Goal: Task Accomplishment & Management: Use online tool/utility

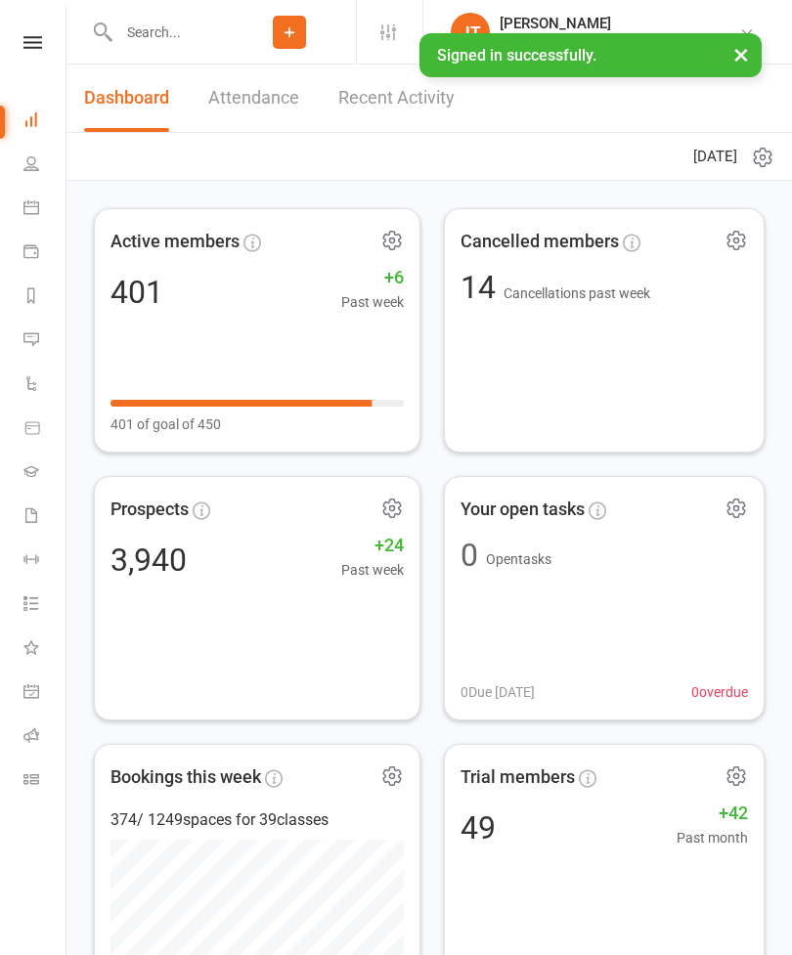
click at [38, 785] on icon at bounding box center [31, 779] width 16 height 16
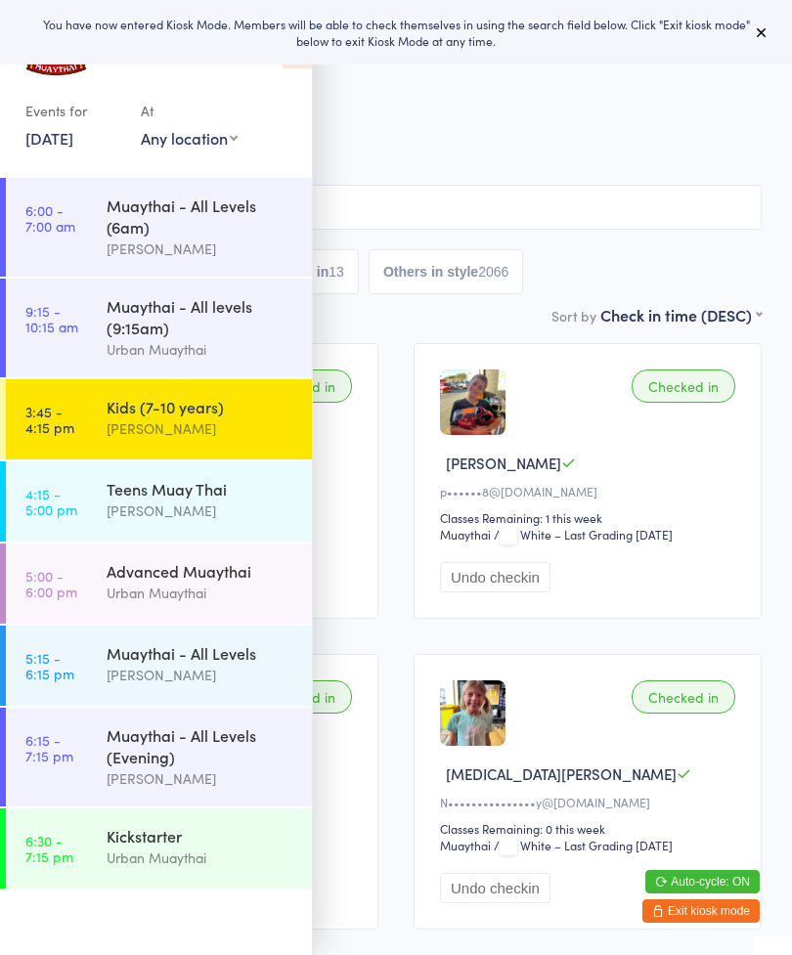
click at [763, 25] on icon at bounding box center [762, 32] width 16 height 16
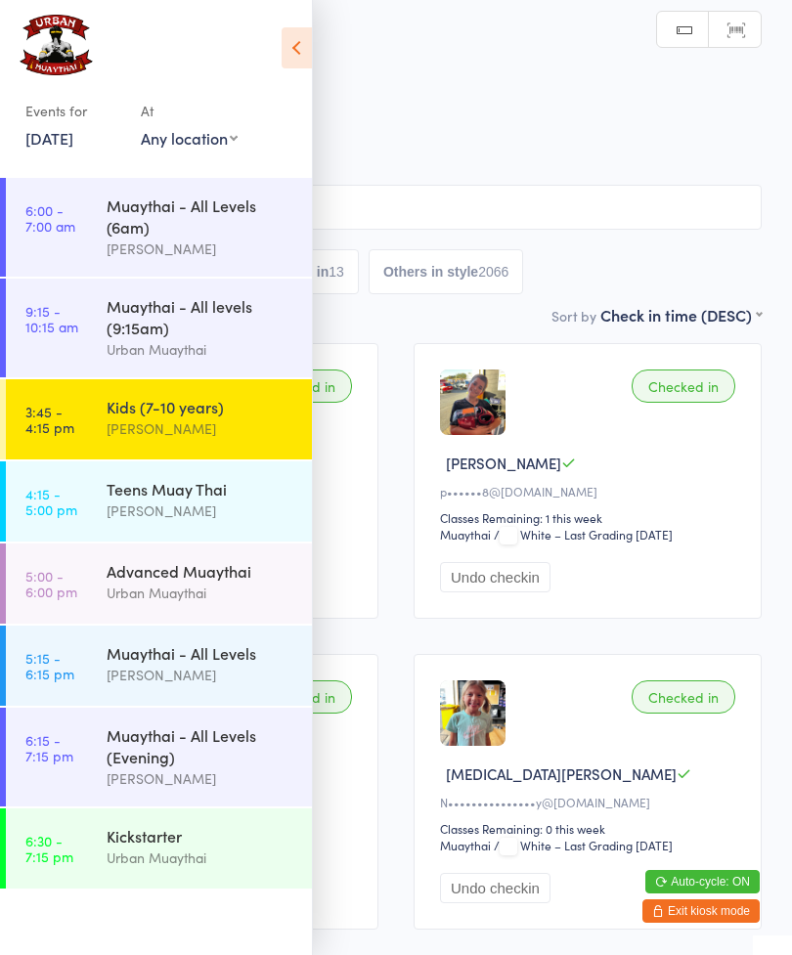
click at [296, 61] on icon at bounding box center [297, 47] width 30 height 41
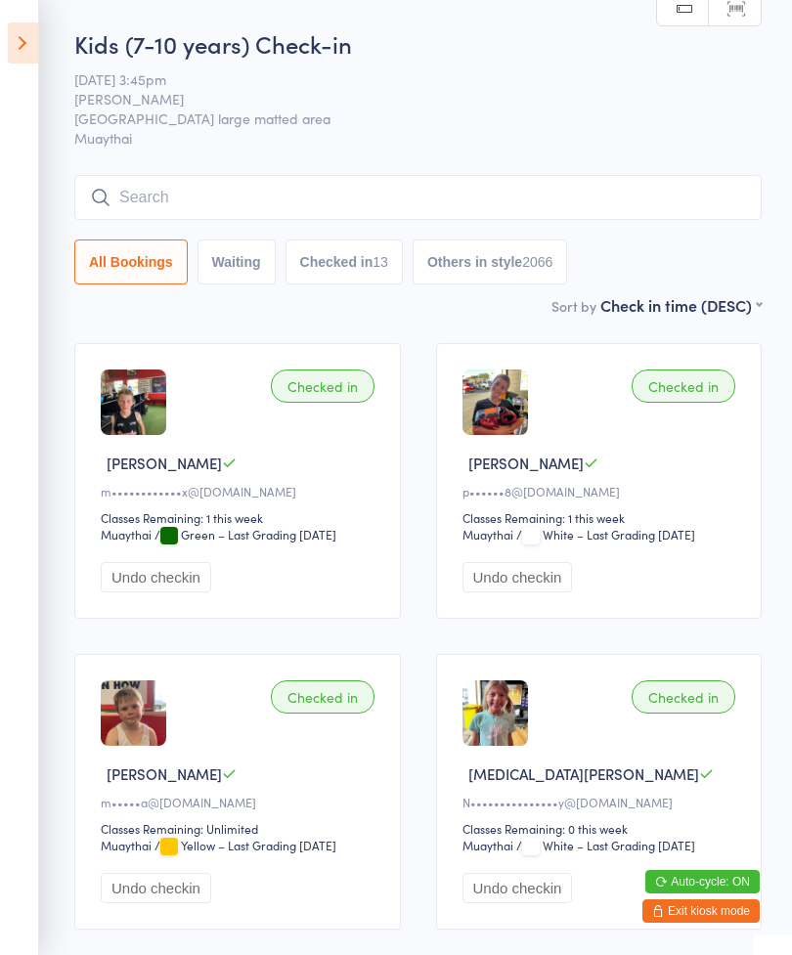
click at [543, 203] on input "search" at bounding box center [417, 197] width 687 height 45
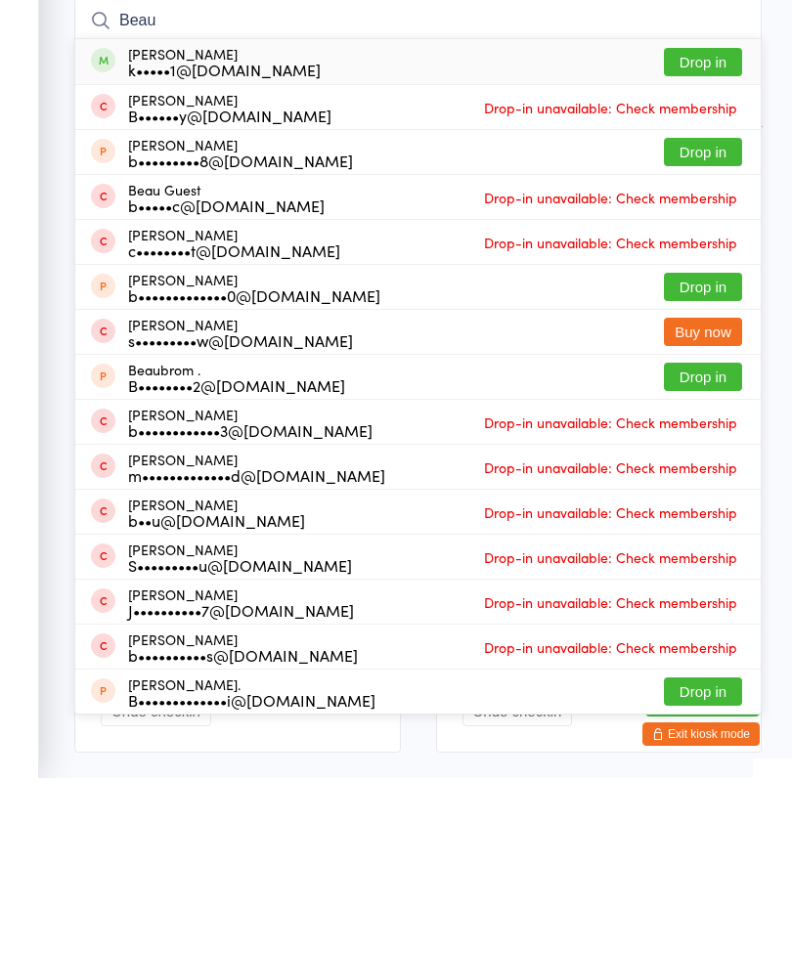
type input "Beau"
click at [701, 225] on button "Drop in" at bounding box center [703, 239] width 78 height 28
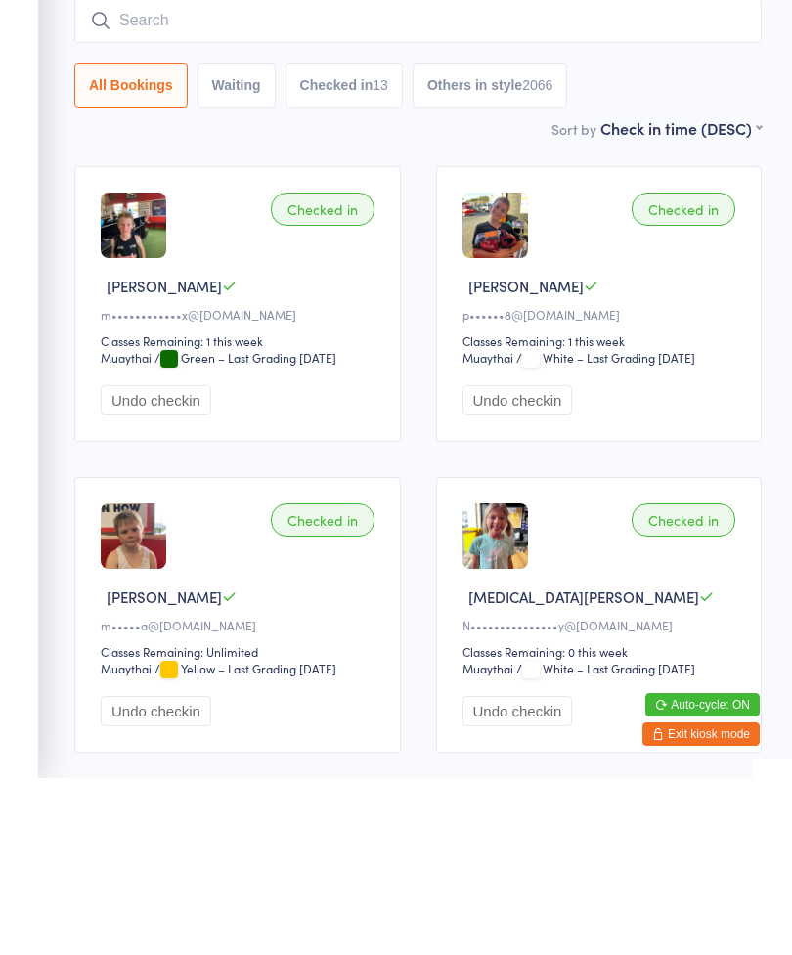
scroll to position [177, 0]
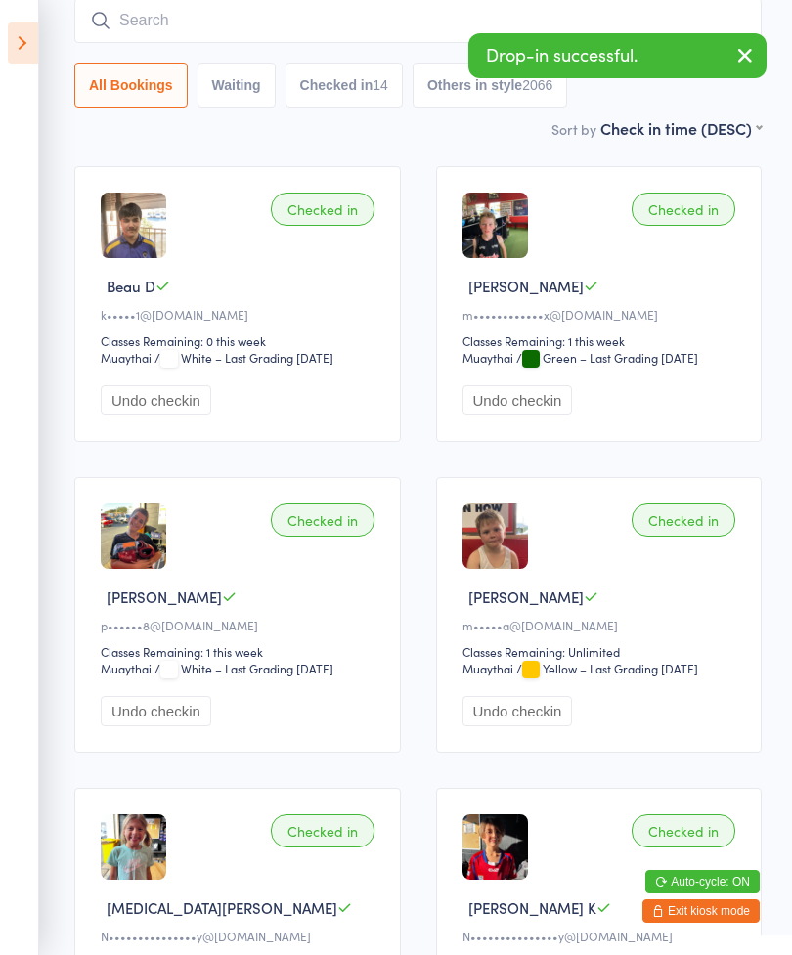
click at [188, 399] on button "Undo checkin" at bounding box center [156, 400] width 110 height 30
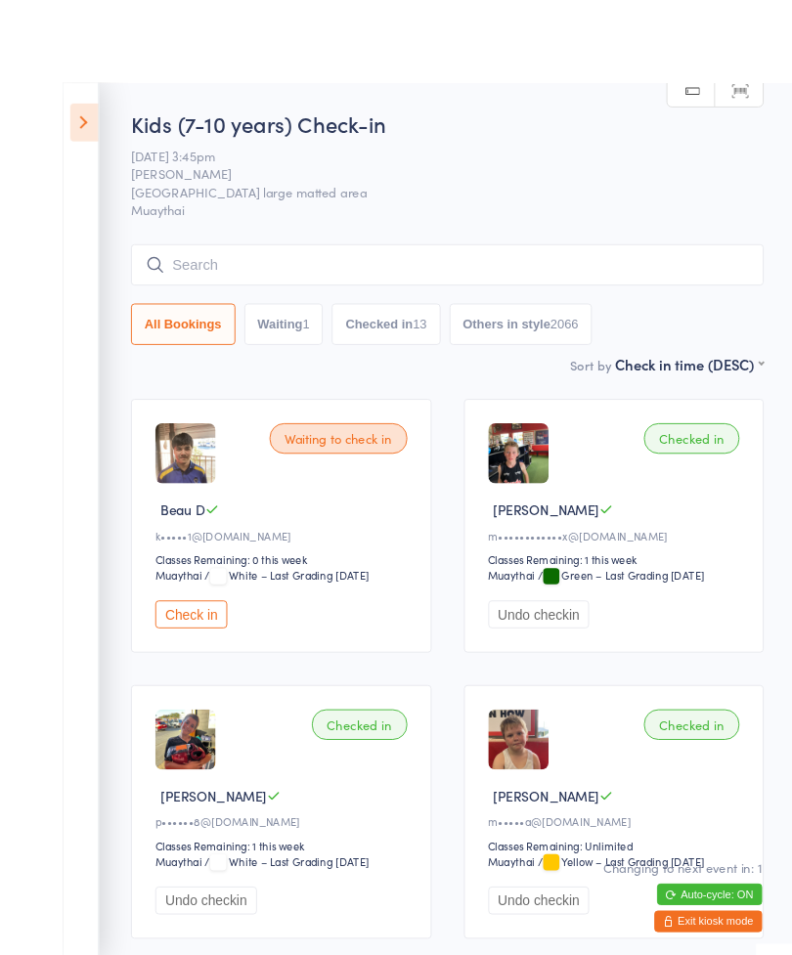
scroll to position [25, 0]
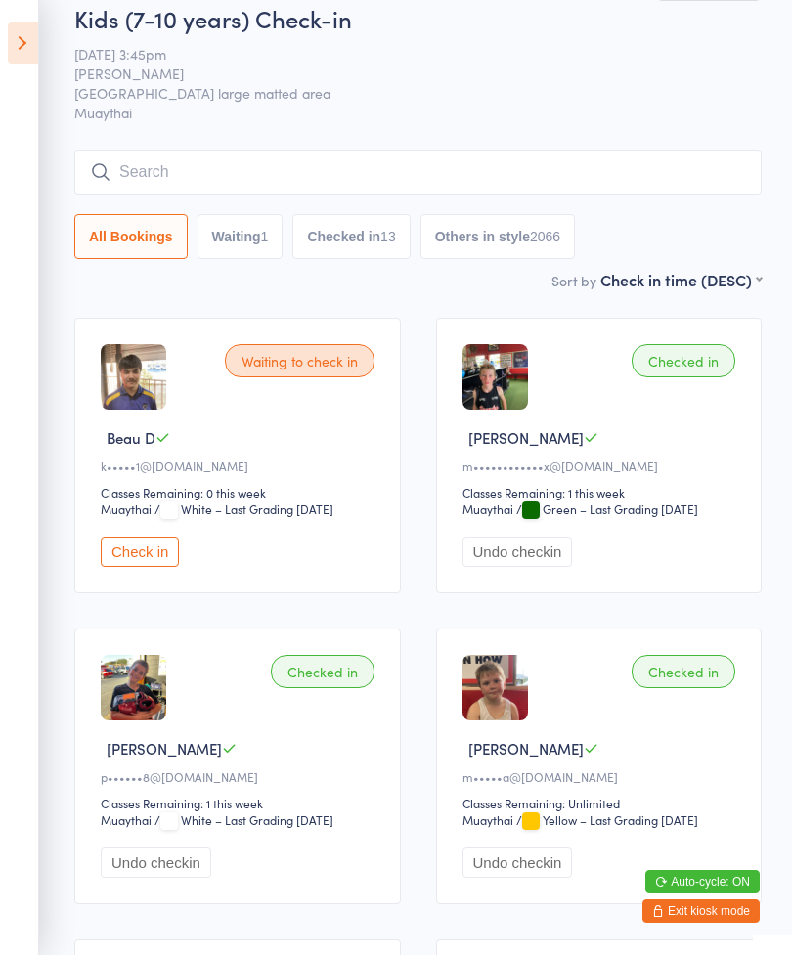
click at [527, 564] on button "Undo checkin" at bounding box center [517, 552] width 110 height 30
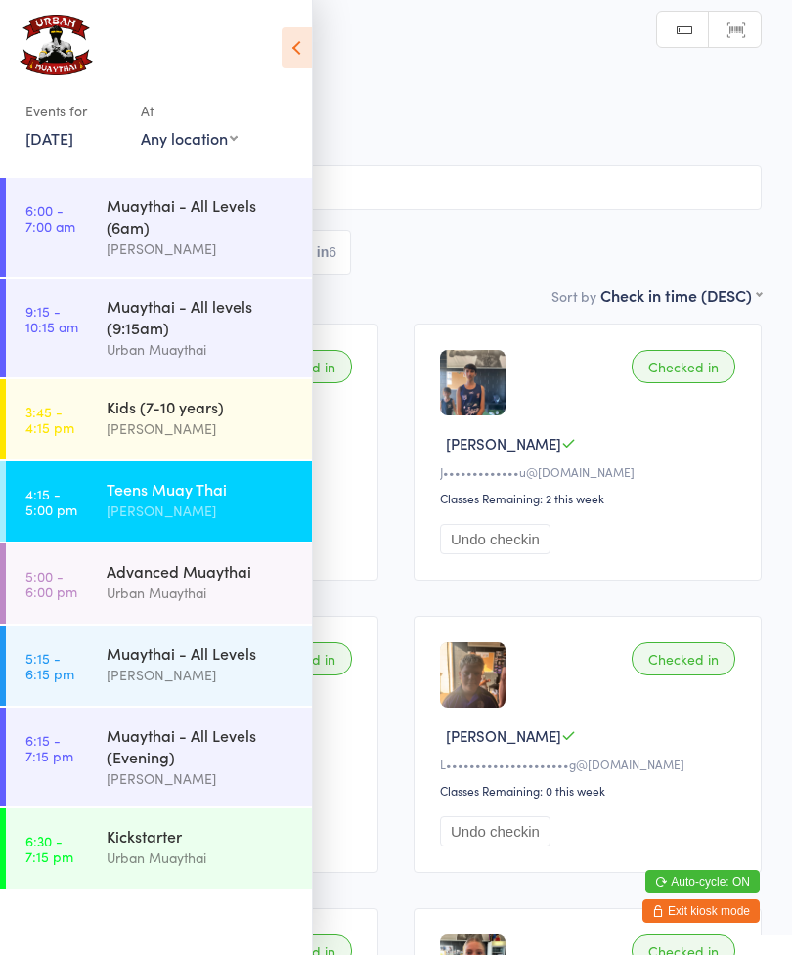
click at [77, 436] on link "3:45 - 4:15 pm Kids (7-10 years) [PERSON_NAME]" at bounding box center [159, 419] width 306 height 80
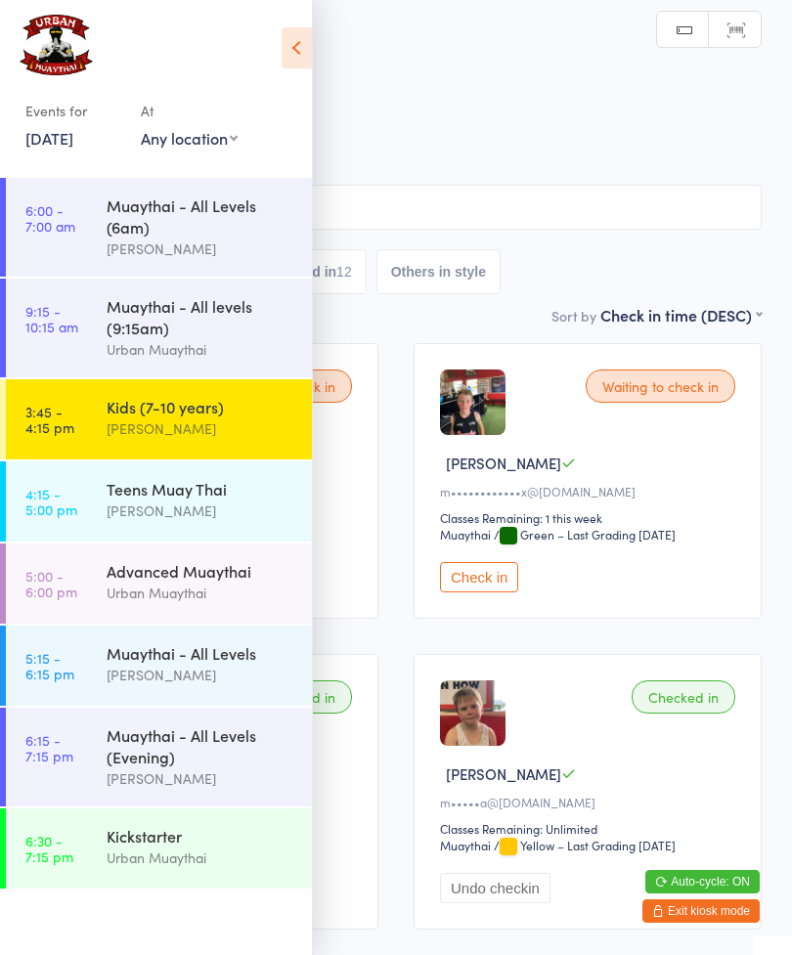
click at [291, 34] on icon at bounding box center [297, 47] width 30 height 41
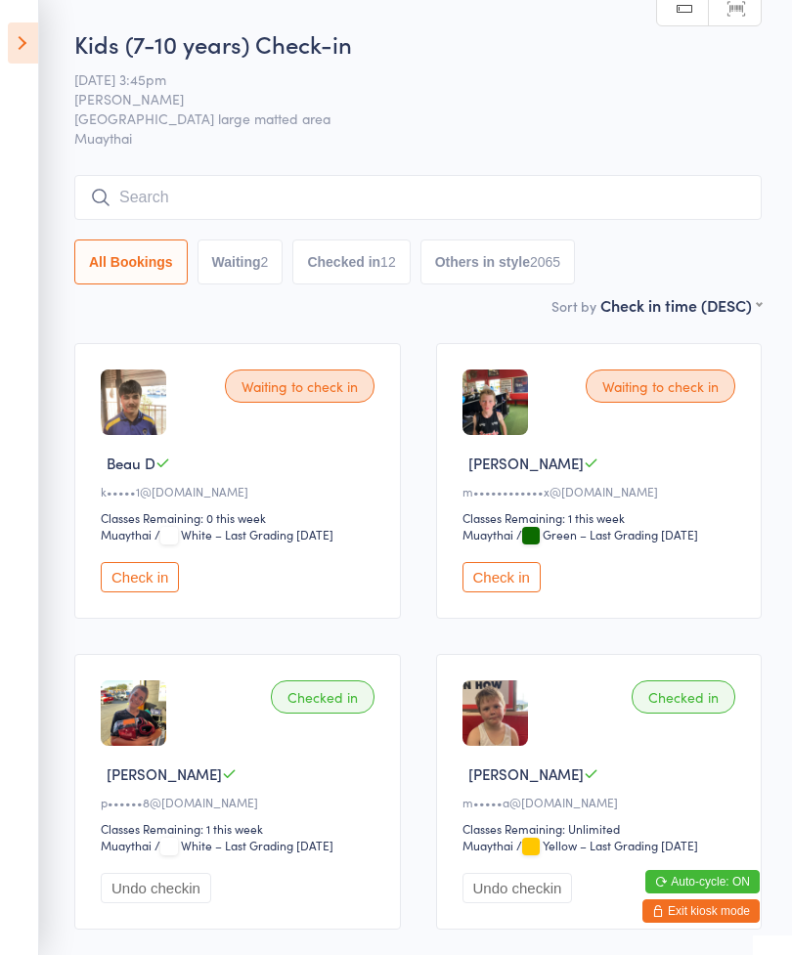
click at [167, 210] on input "search" at bounding box center [417, 197] width 687 height 45
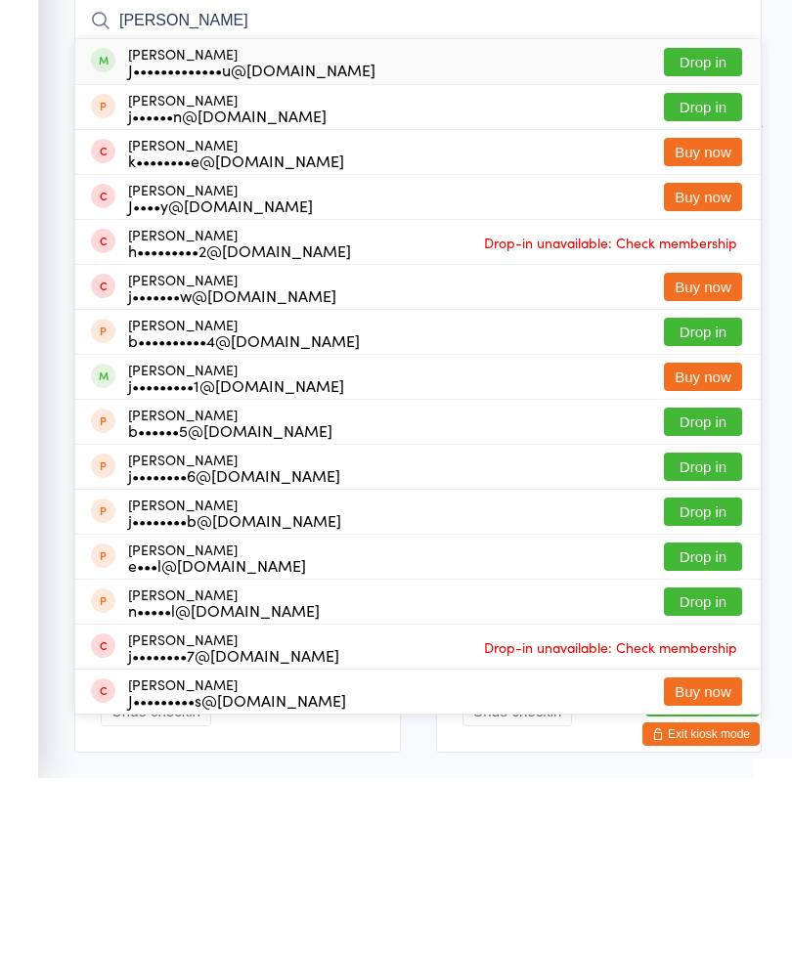
type input "[PERSON_NAME]"
click at [709, 225] on button "Drop in" at bounding box center [703, 239] width 78 height 28
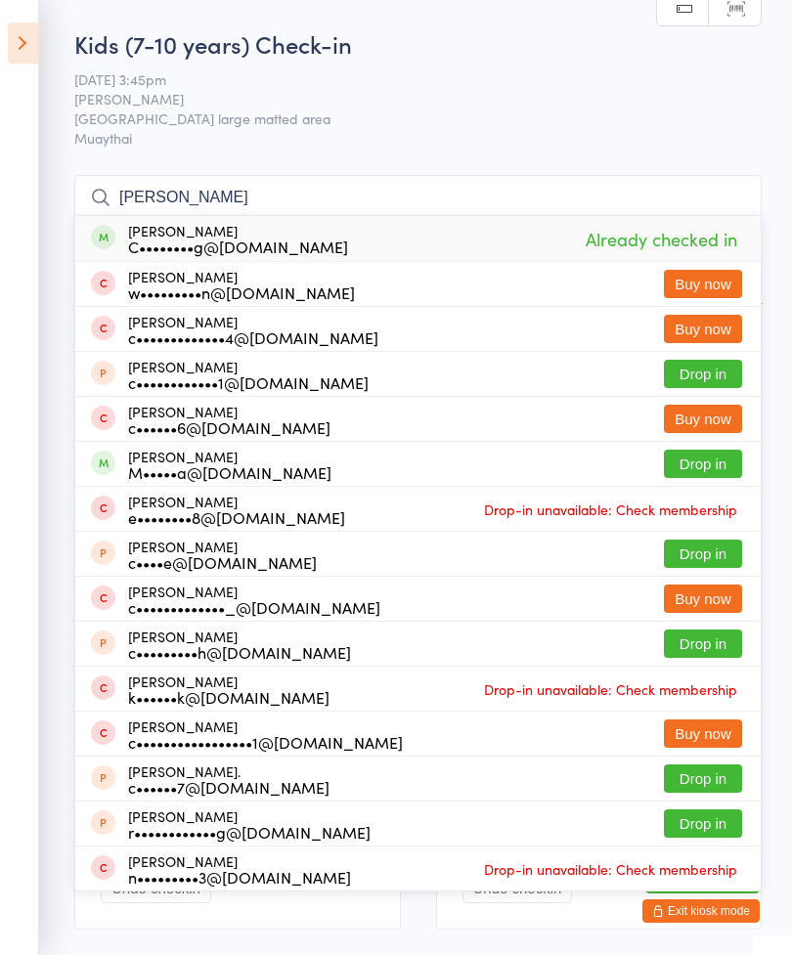
type input "[PERSON_NAME]"
click at [679, 119] on span "[GEOGRAPHIC_DATA] large matted area" at bounding box center [402, 119] width 657 height 20
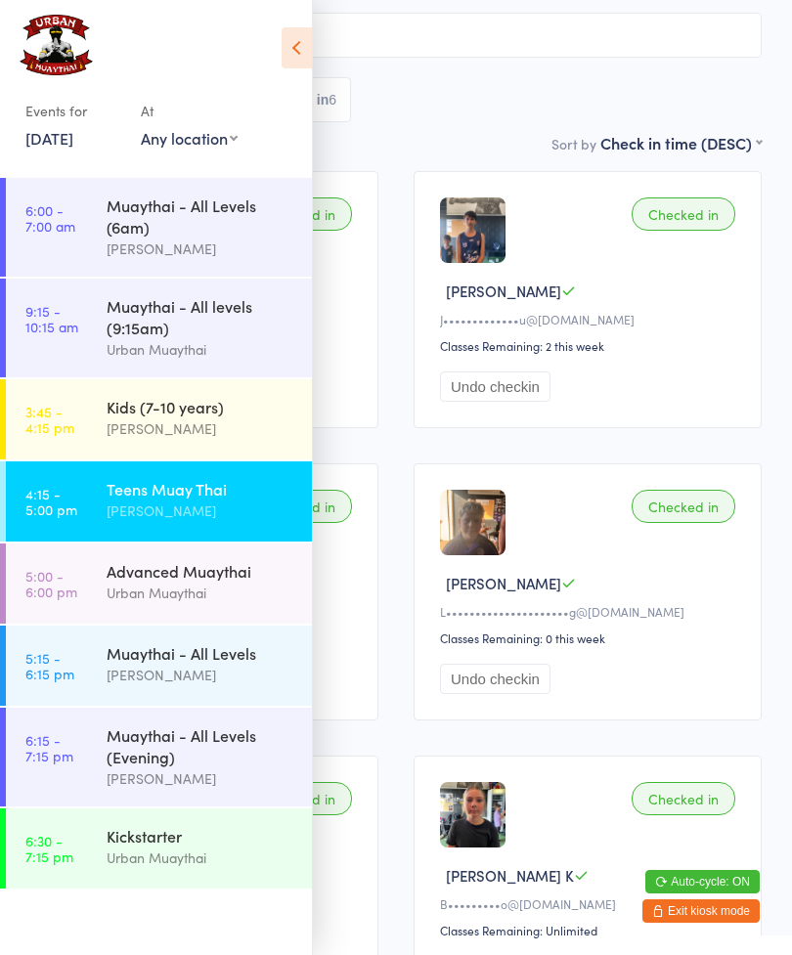
scroll to position [152, 0]
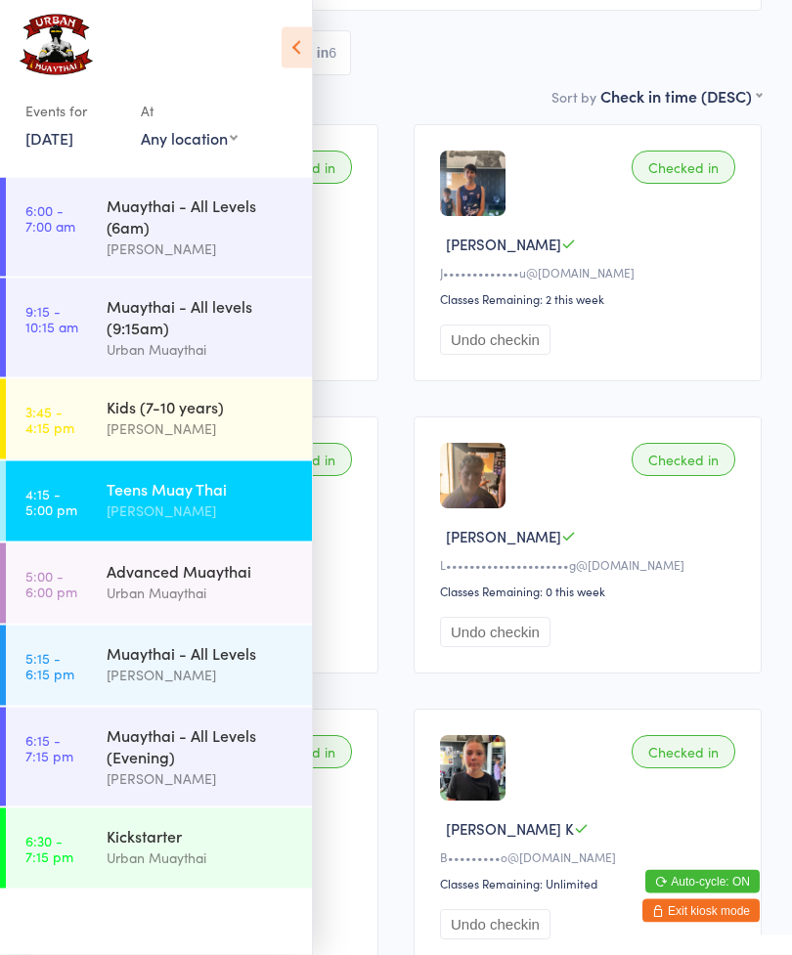
click at [287, 45] on icon at bounding box center [297, 47] width 30 height 41
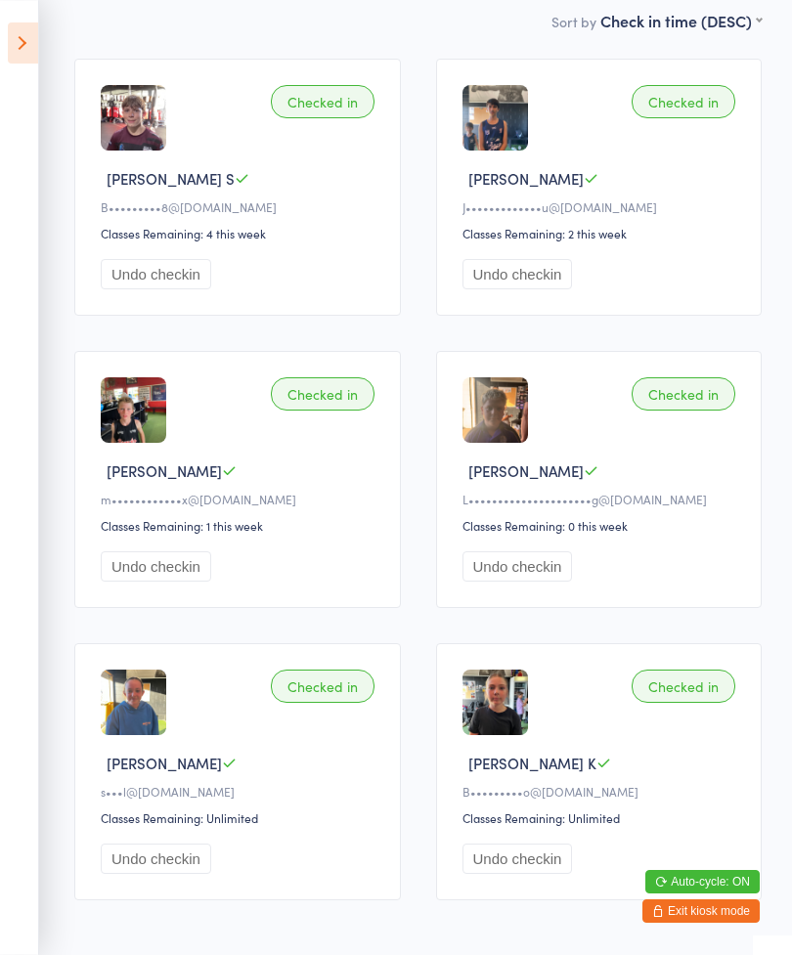
scroll to position [0, 0]
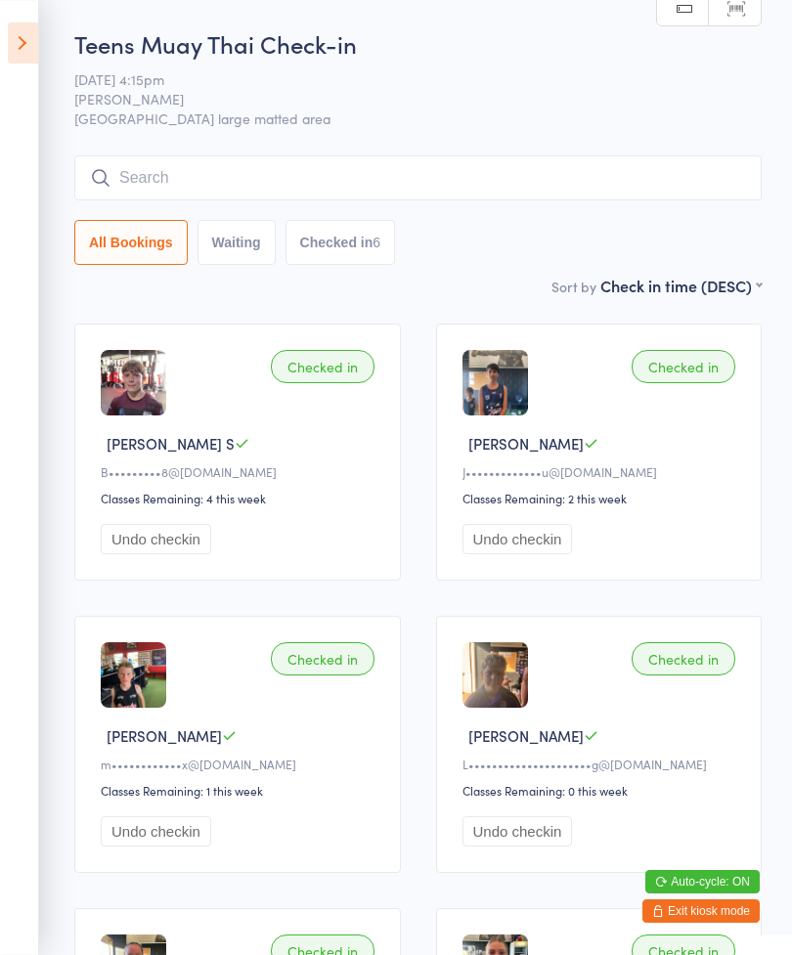
click at [28, 34] on icon at bounding box center [23, 42] width 30 height 41
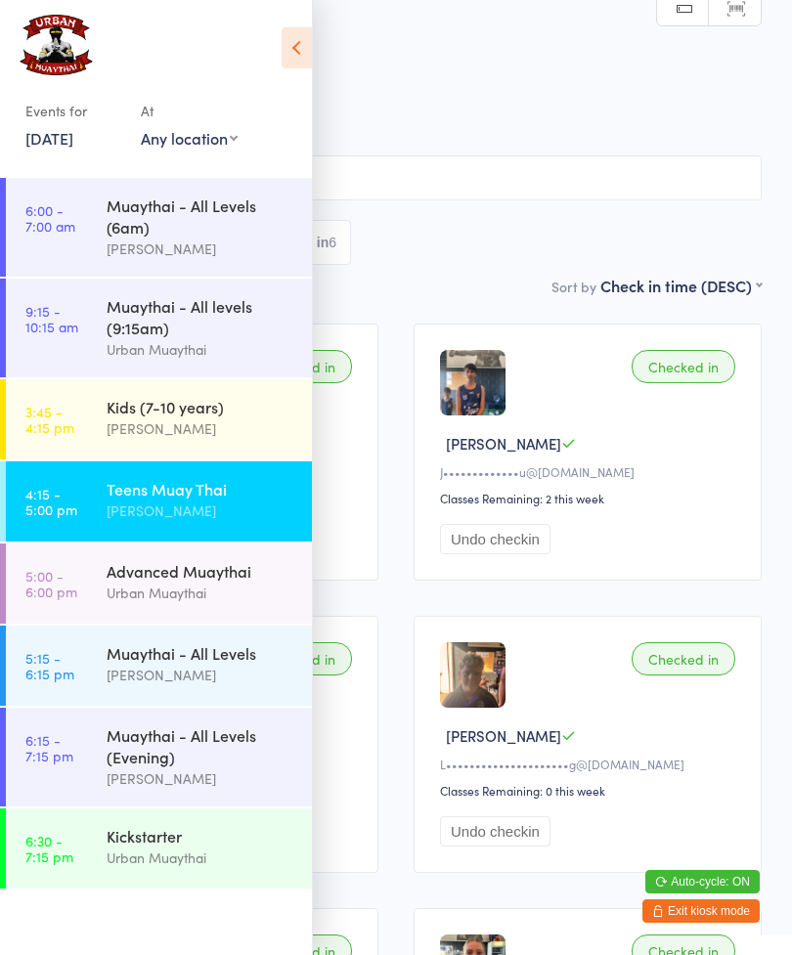
click at [229, 440] on div "[PERSON_NAME]" at bounding box center [201, 428] width 189 height 22
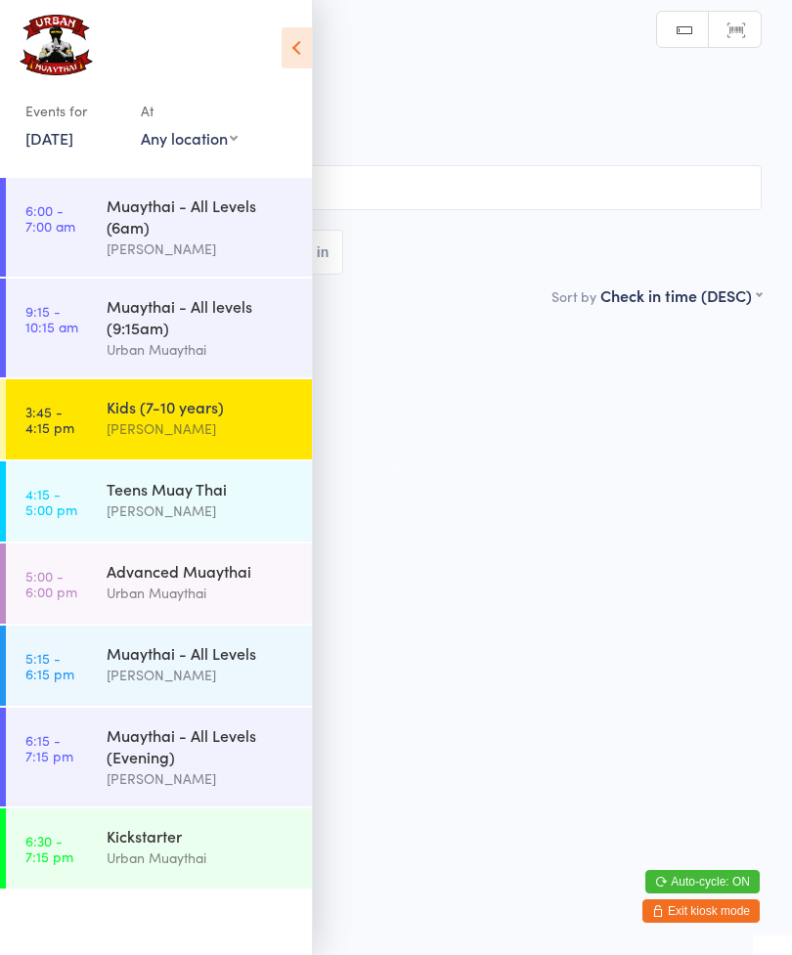
click at [308, 42] on icon at bounding box center [297, 47] width 30 height 41
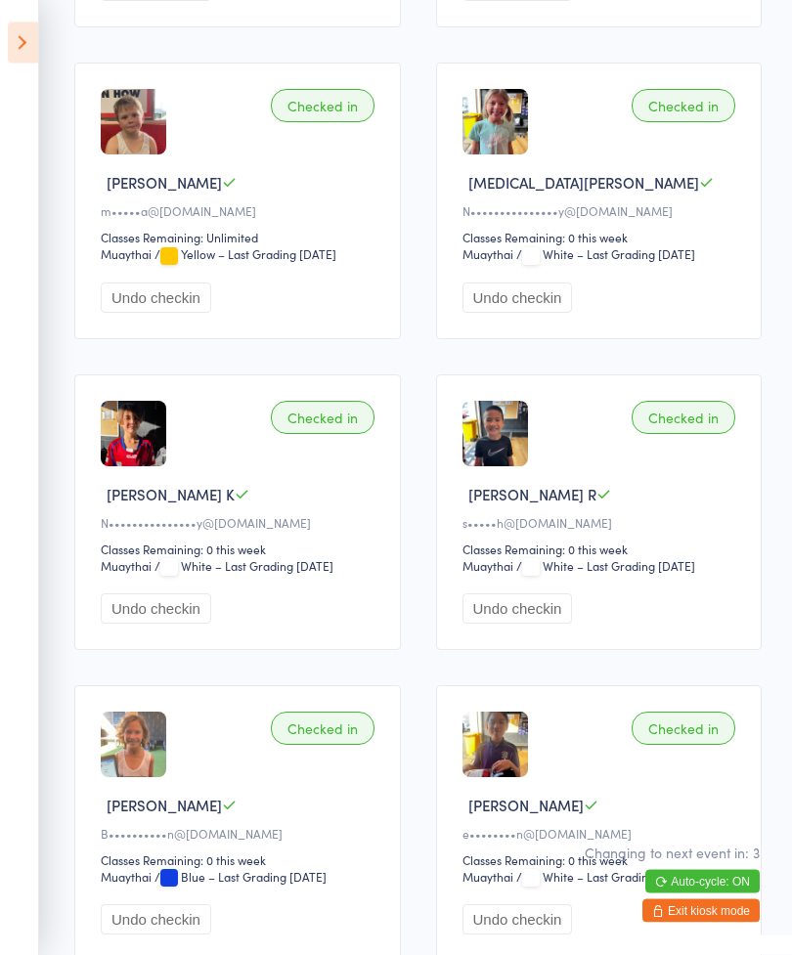
scroll to position [892, 0]
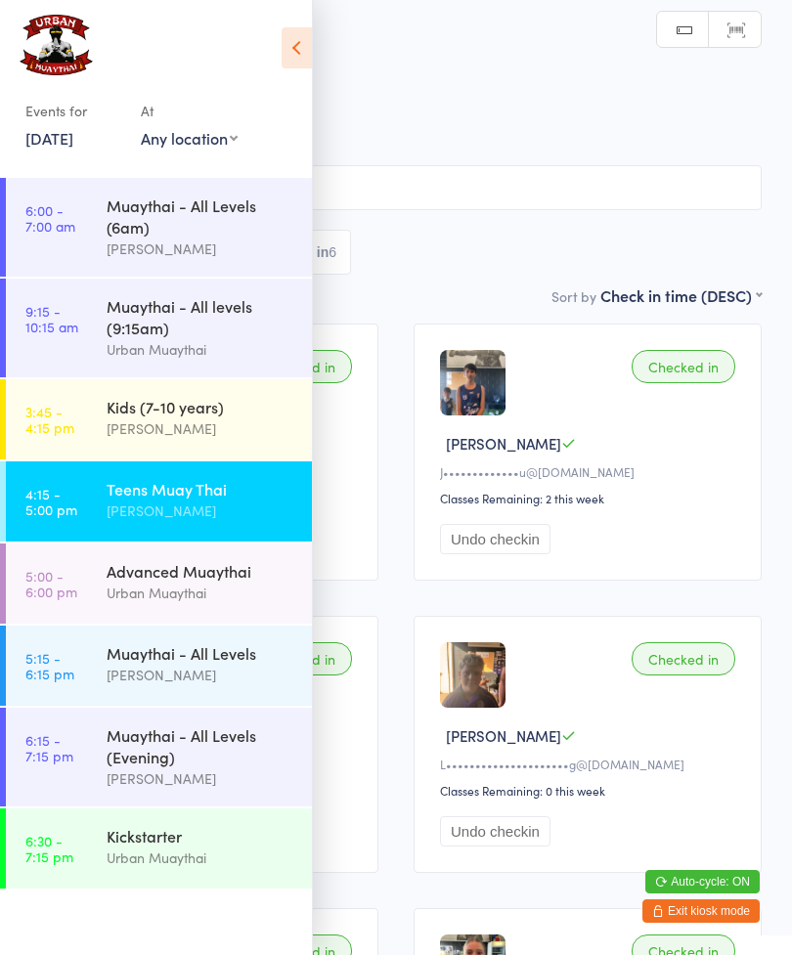
click at [243, 414] on div "Kids (7-10 years)" at bounding box center [201, 407] width 189 height 22
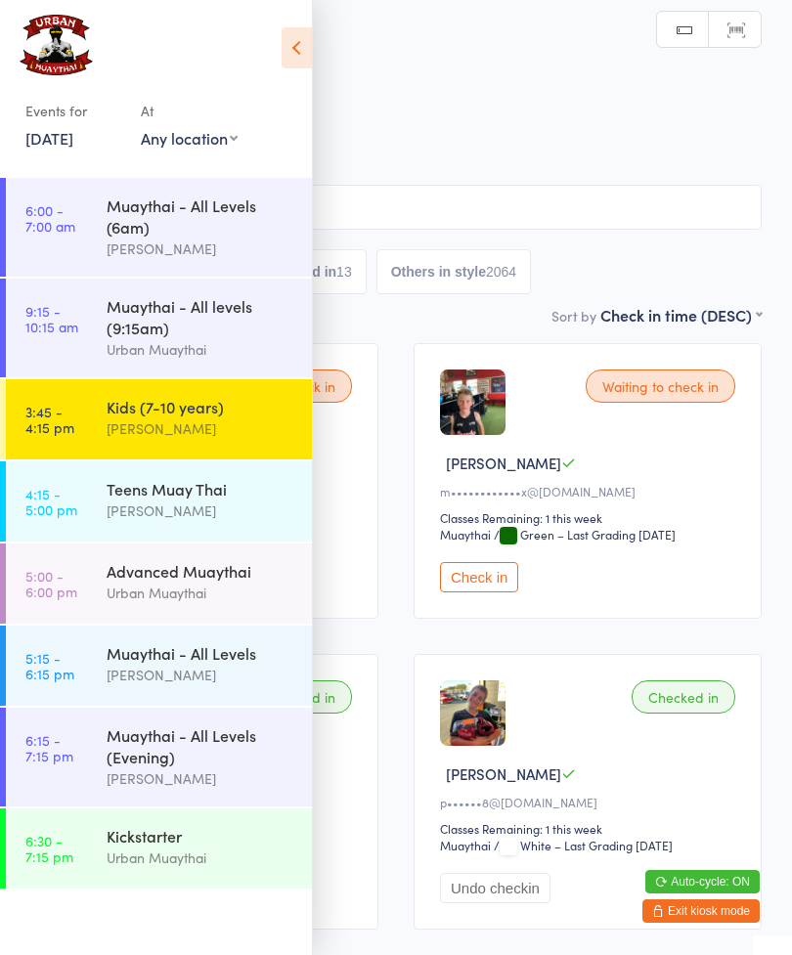
click at [299, 44] on icon at bounding box center [297, 47] width 30 height 41
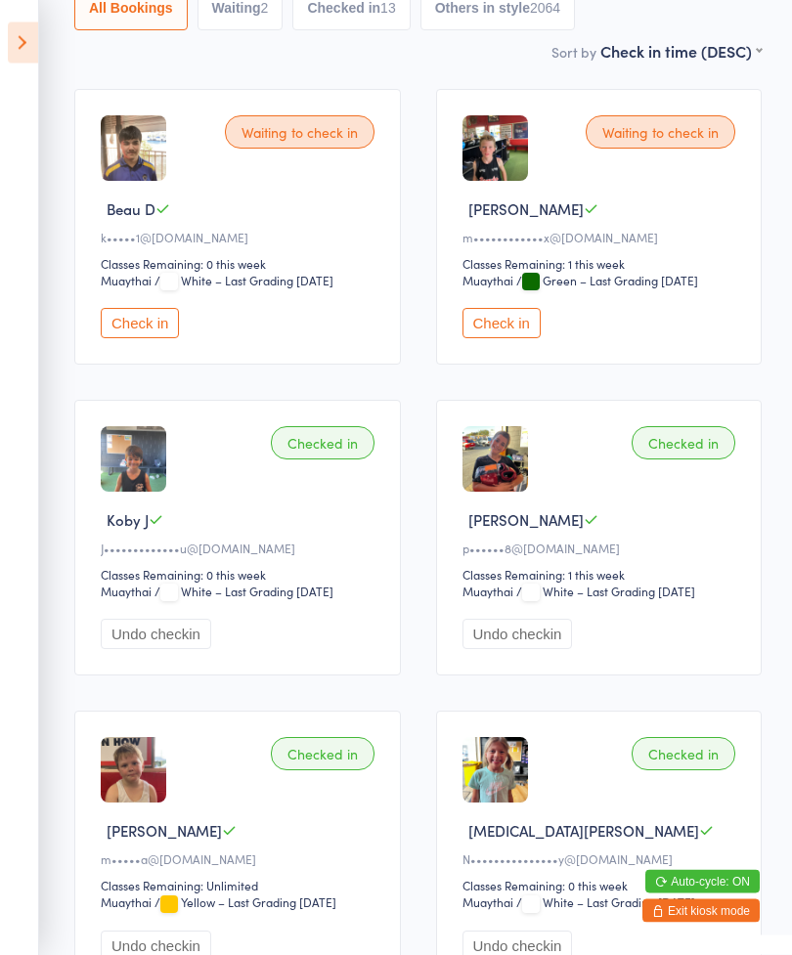
scroll to position [261, 0]
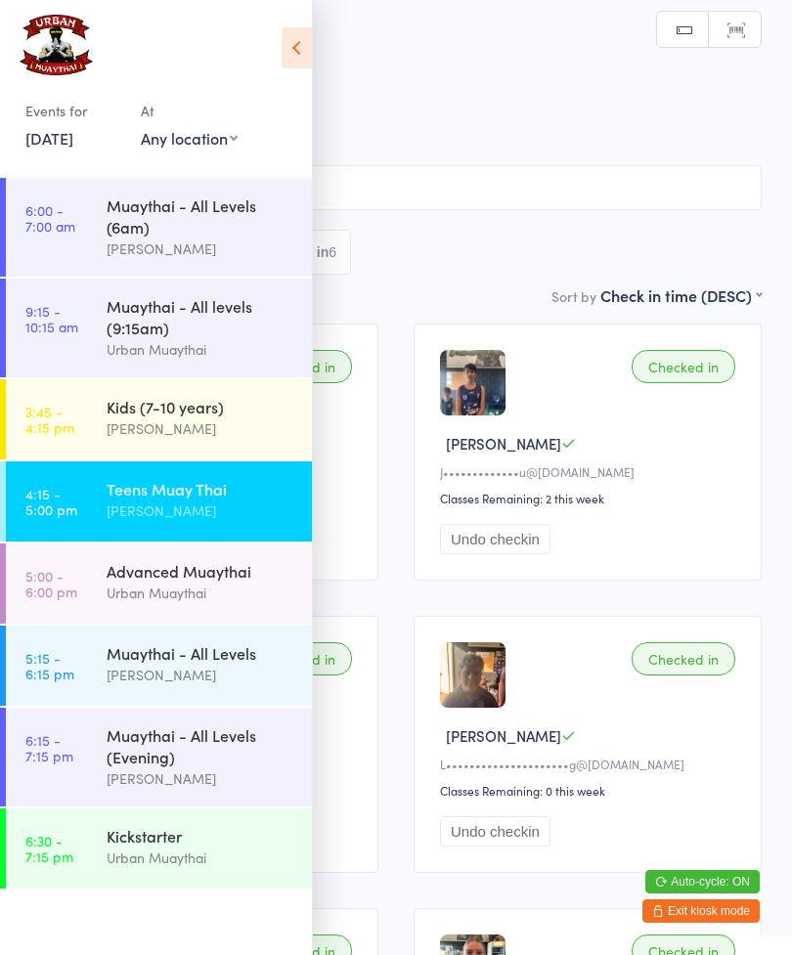
click at [154, 430] on div "[PERSON_NAME]" at bounding box center [201, 428] width 189 height 22
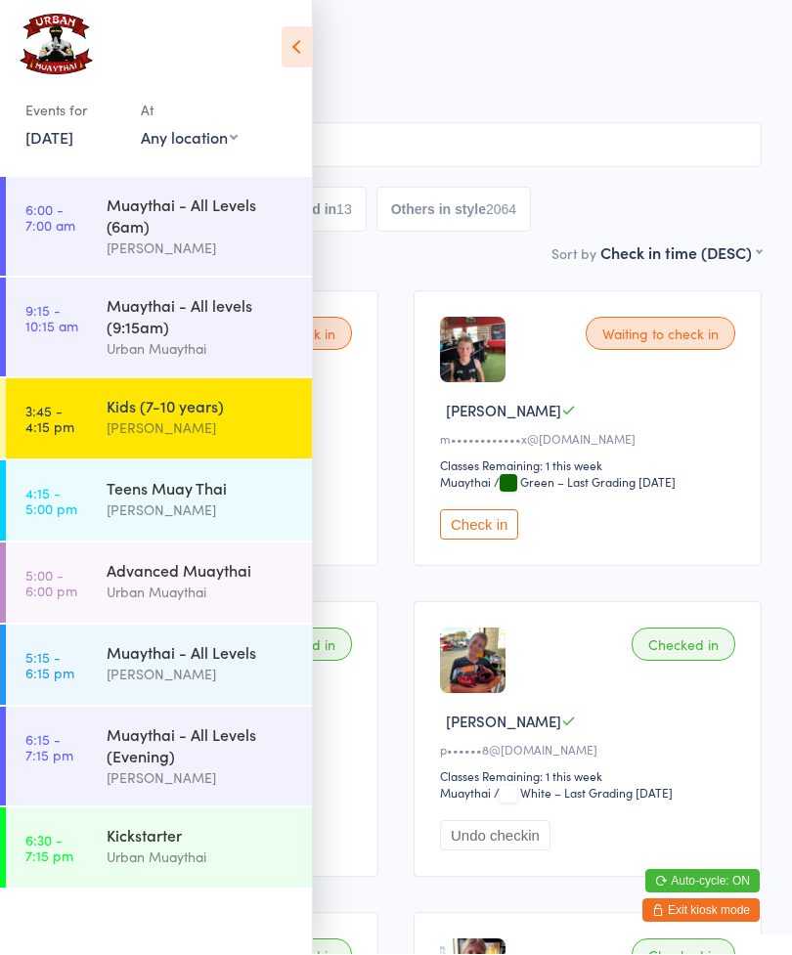
scroll to position [53, 0]
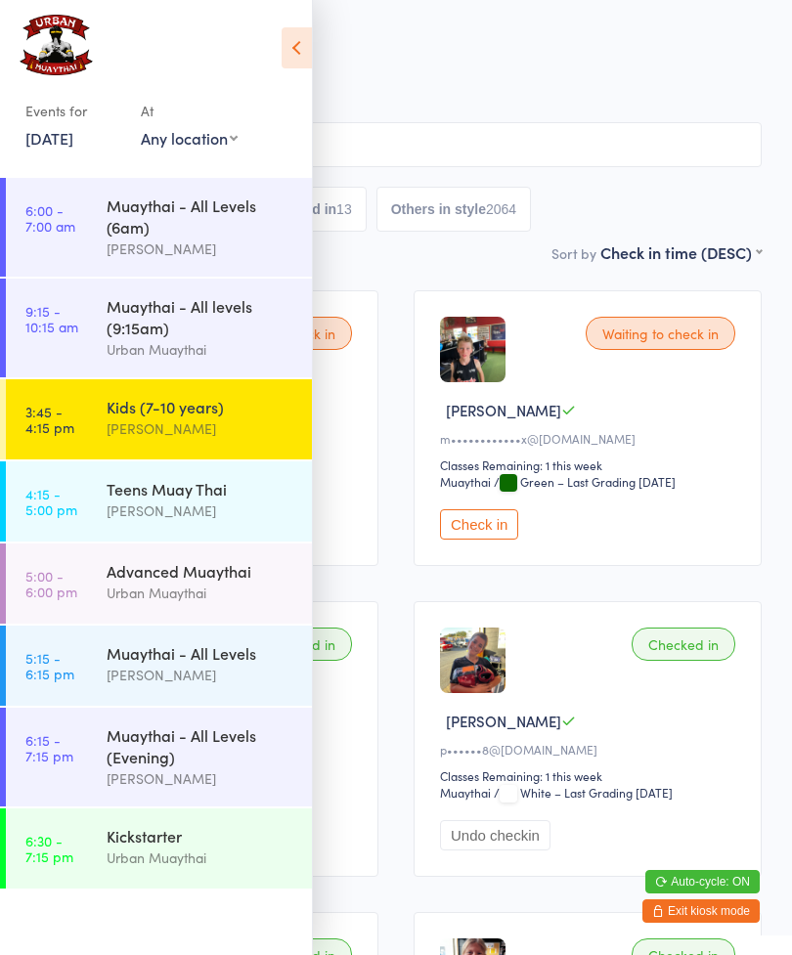
click at [298, 53] on icon at bounding box center [297, 47] width 30 height 41
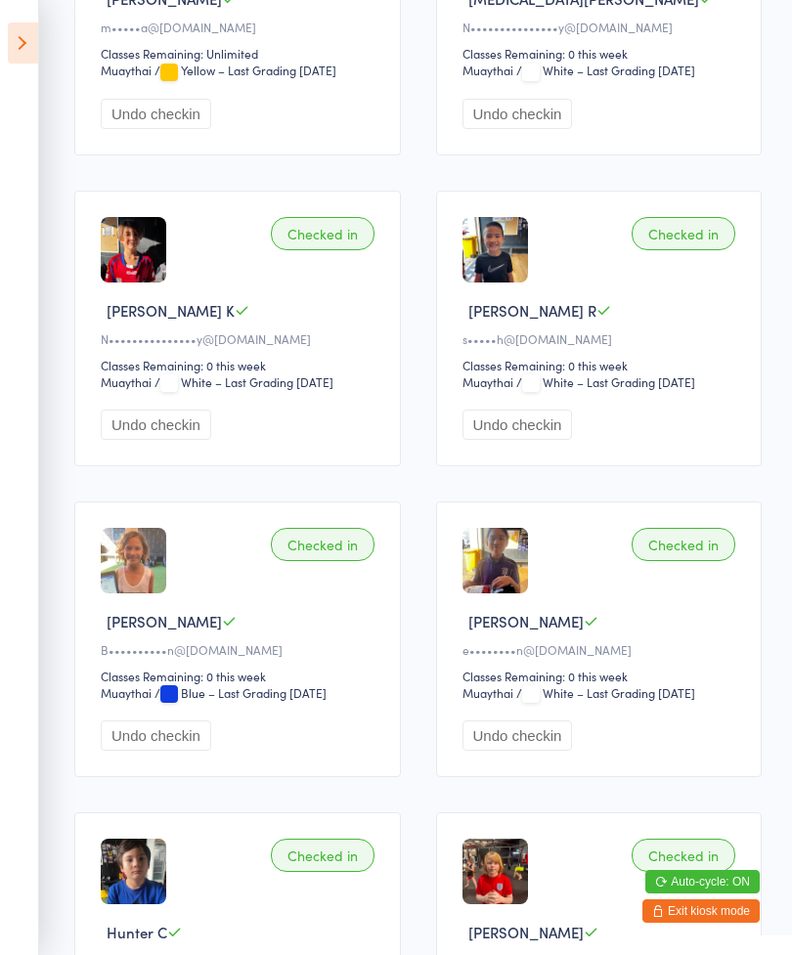
scroll to position [1508, 0]
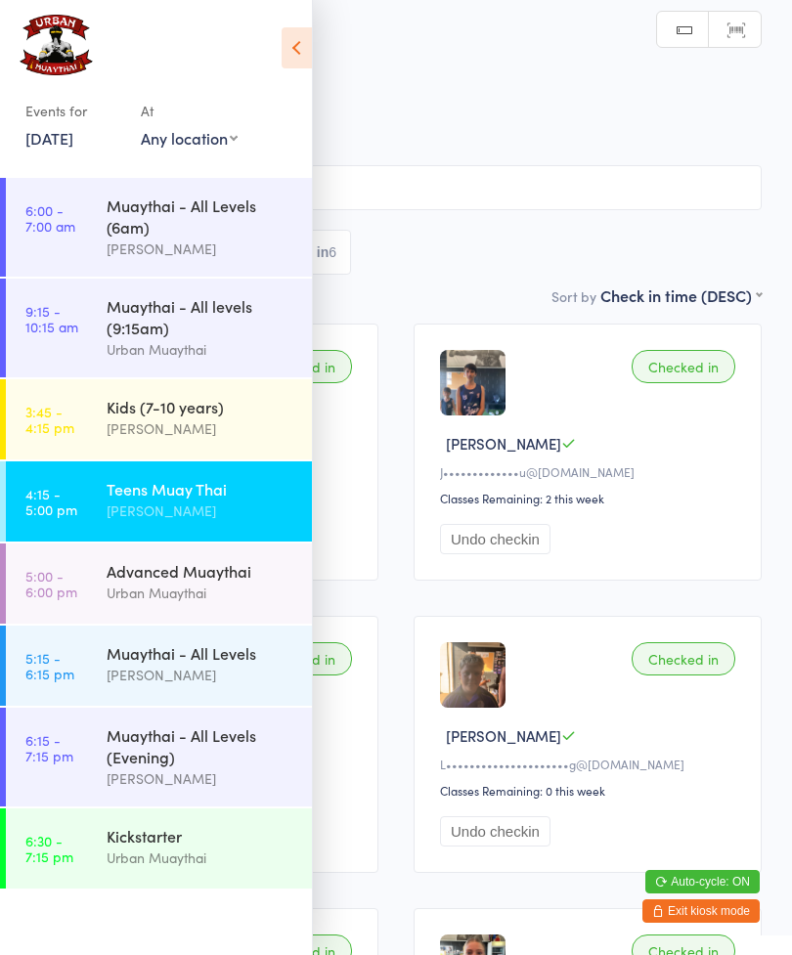
click at [205, 417] on div "Kids (7-10 years)" at bounding box center [201, 407] width 189 height 22
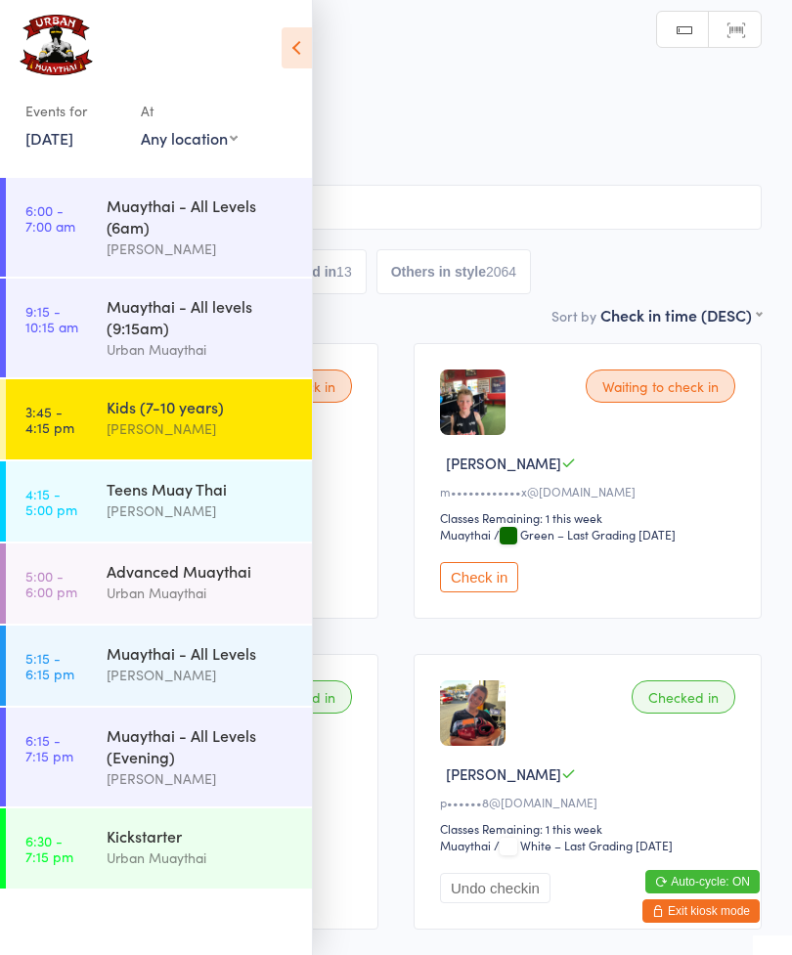
scroll to position [73, 0]
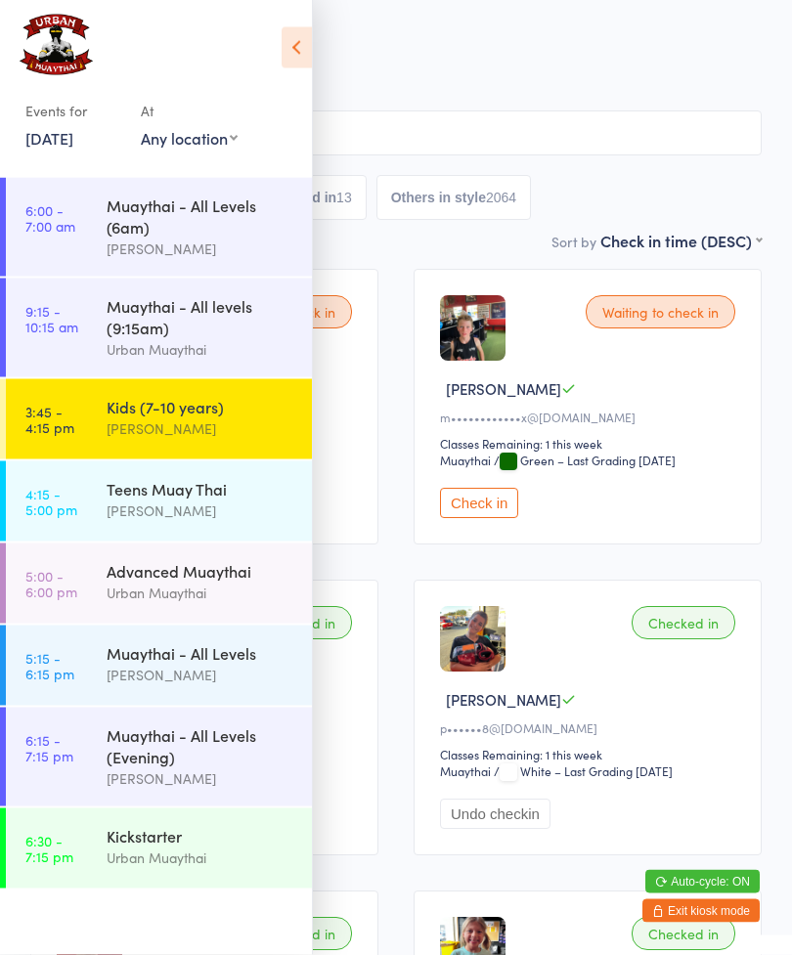
click at [305, 47] on icon at bounding box center [297, 47] width 30 height 41
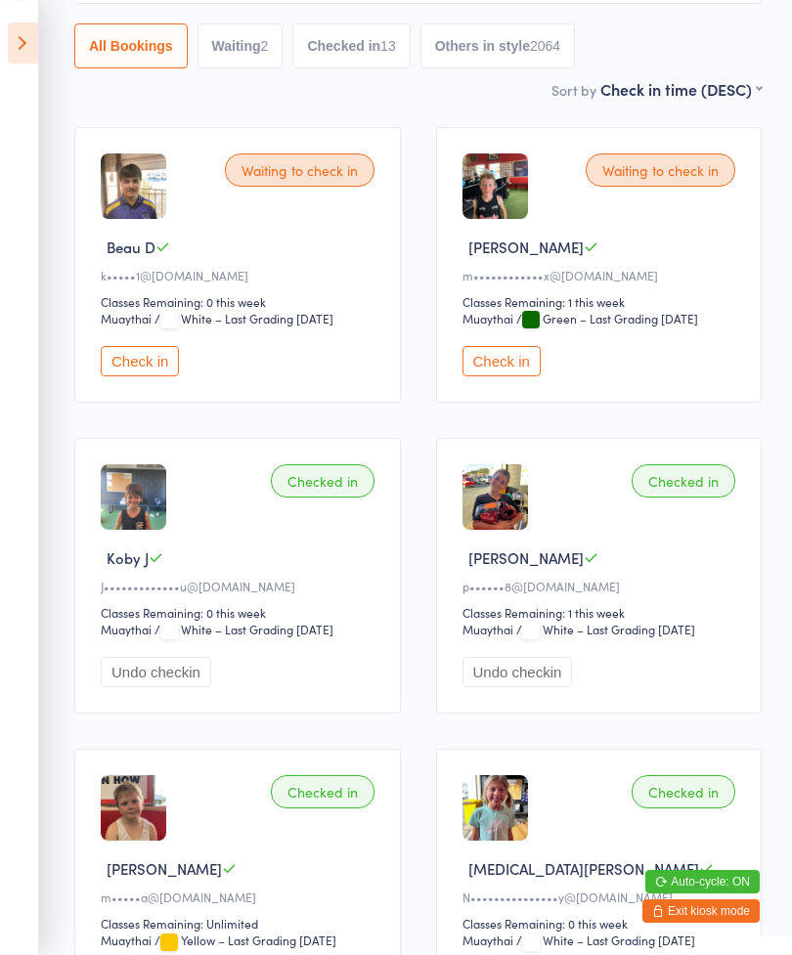
scroll to position [0, 0]
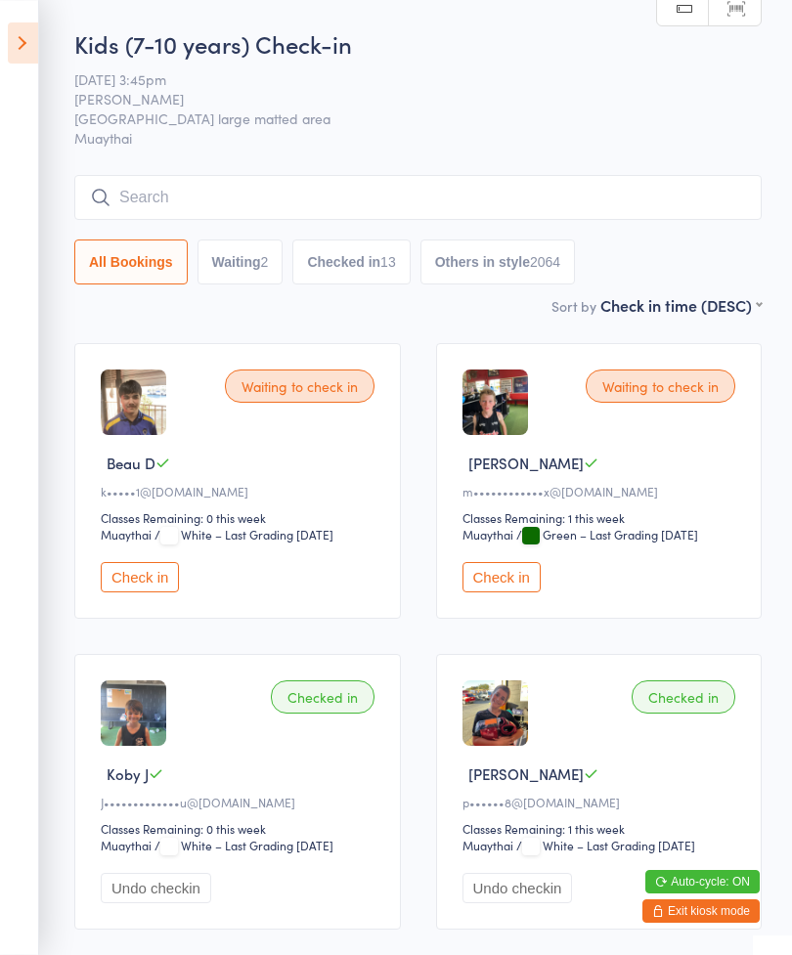
click at [158, 206] on input "search" at bounding box center [417, 197] width 687 height 45
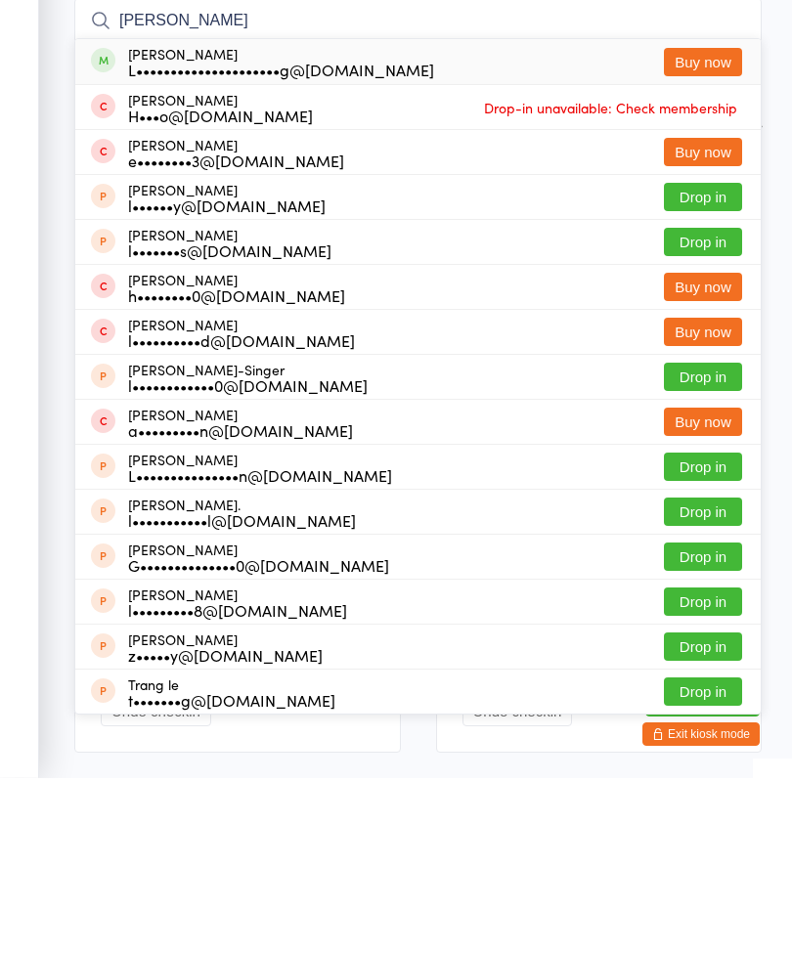
type input "[PERSON_NAME]"
click at [707, 225] on button "Buy now" at bounding box center [703, 239] width 78 height 28
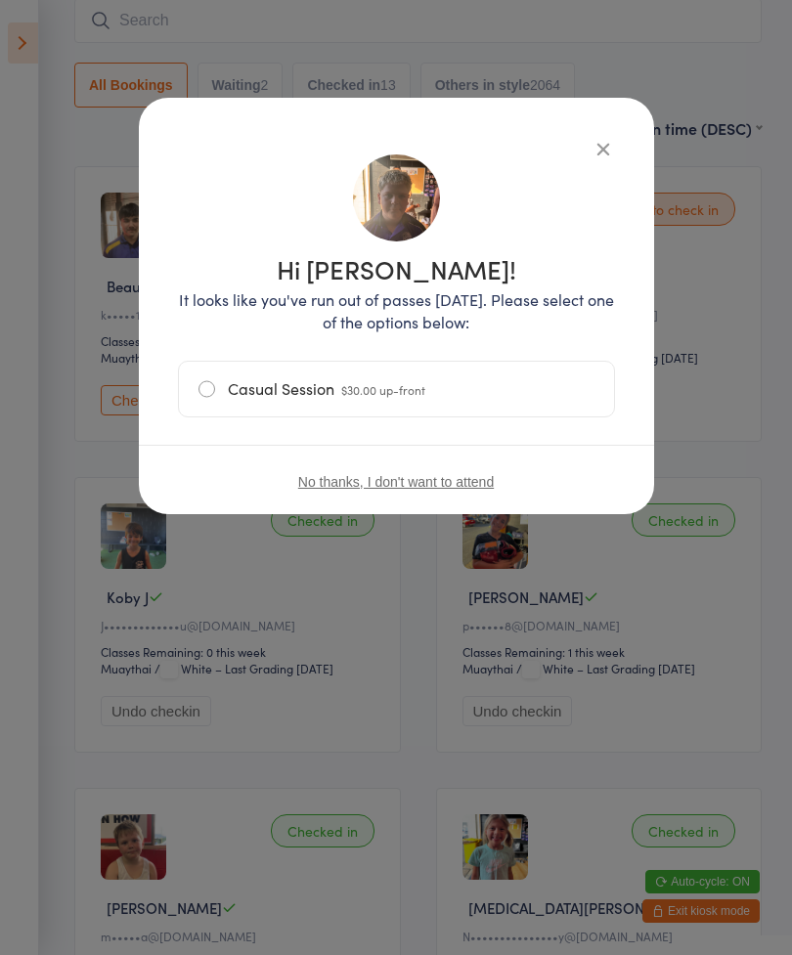
click at [591, 172] on div "Hi [PERSON_NAME]! It looks like you've run out of passes [DATE]. Please select …" at bounding box center [396, 335] width 437 height 397
